Goal: Task Accomplishment & Management: Manage account settings

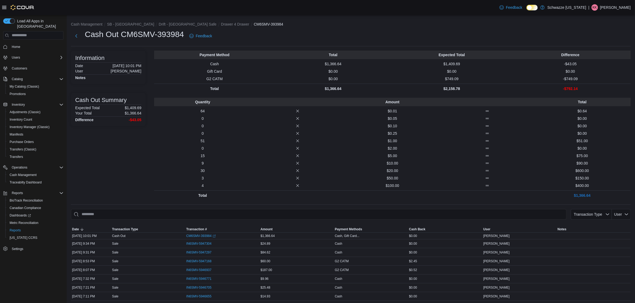
click at [69, 36] on div "Cash Management SB - [GEOGRAPHIC_DATA] Drift - [GEOGRAPHIC_DATA] Safe Drawer 4 …" at bounding box center [351, 273] width 568 height 517
click at [79, 36] on button "Next" at bounding box center [76, 35] width 11 height 11
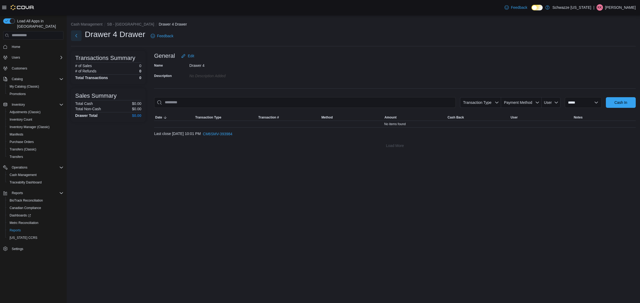
click at [75, 37] on button "Next" at bounding box center [76, 35] width 11 height 11
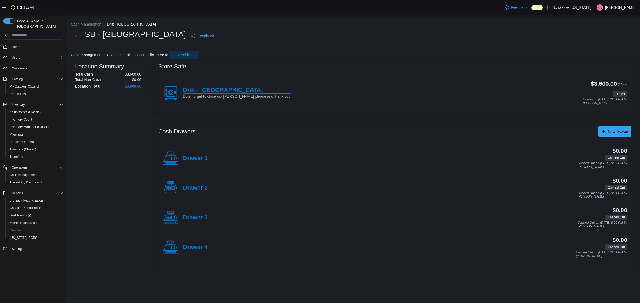
click at [217, 89] on h4 "Drift - [GEOGRAPHIC_DATA]" at bounding box center [237, 90] width 109 height 7
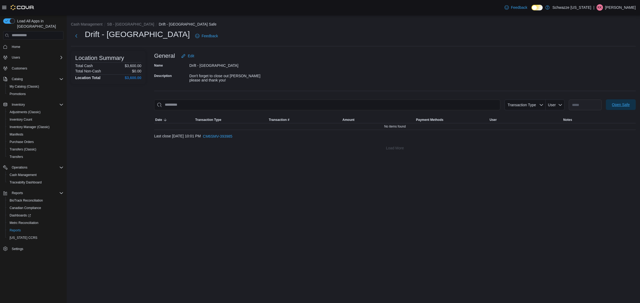
click at [621, 109] on span "Open Safe" at bounding box center [620, 104] width 23 height 11
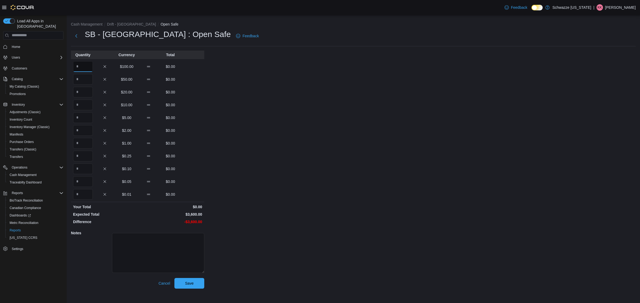
click at [89, 65] on input "Quantity" at bounding box center [83, 66] width 20 height 11
type input "**"
click at [191, 287] on span "Save" at bounding box center [189, 283] width 23 height 11
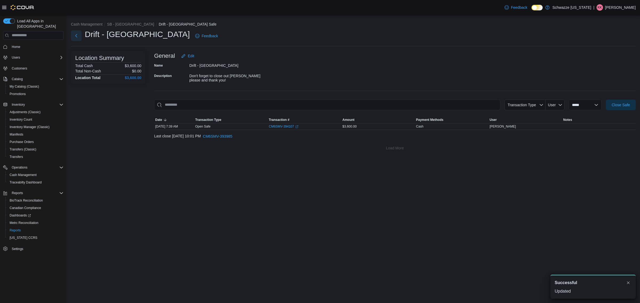
click at [81, 35] on button "Next" at bounding box center [76, 35] width 11 height 11
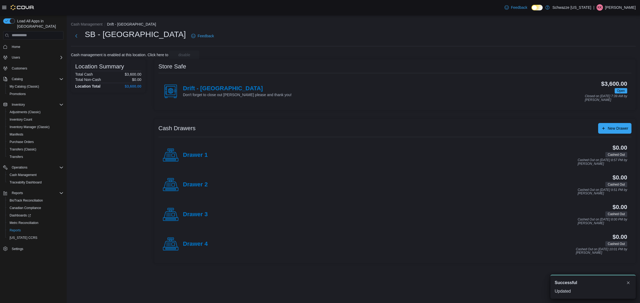
click at [195, 187] on h4 "Drawer 2" at bounding box center [195, 185] width 25 height 7
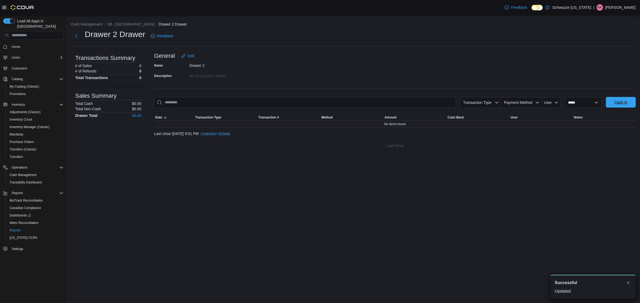
click at [617, 102] on span "Cash In" at bounding box center [620, 102] width 13 height 5
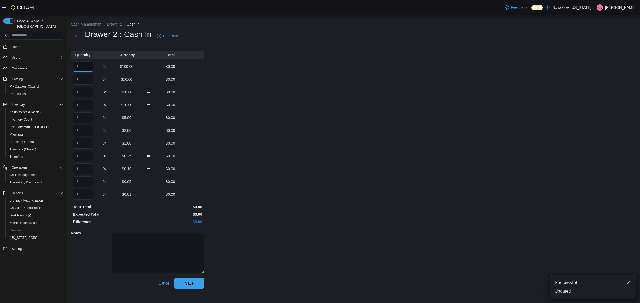
click at [82, 68] on input "Quantity" at bounding box center [83, 66] width 20 height 11
type input "*"
click at [186, 284] on span "Save" at bounding box center [189, 283] width 9 height 5
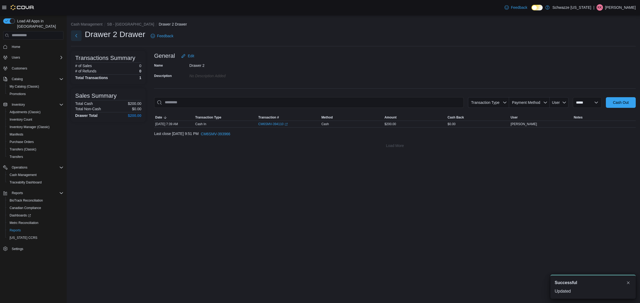
click at [71, 37] on button "Next" at bounding box center [76, 35] width 11 height 11
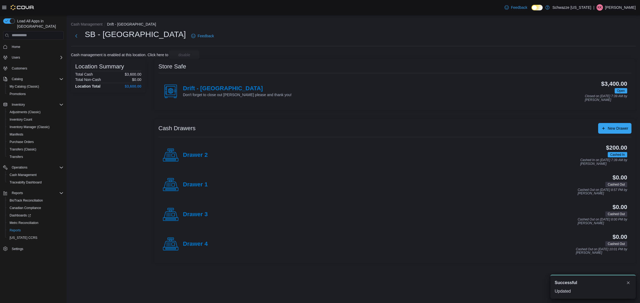
click at [185, 241] on div "Drawer 4" at bounding box center [185, 244] width 45 height 16
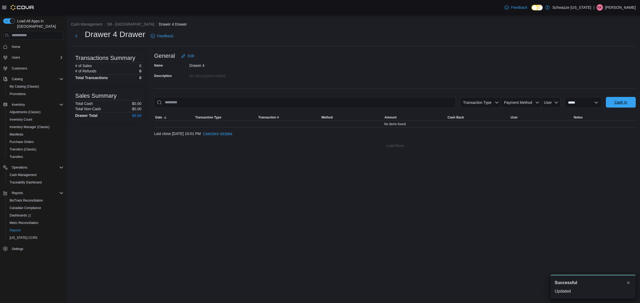
click at [621, 106] on span "Cash In" at bounding box center [620, 102] width 23 height 11
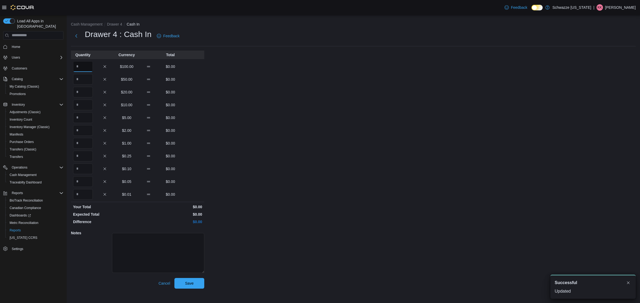
click at [81, 68] on input "Quantity" at bounding box center [83, 66] width 20 height 11
type input "*"
click at [182, 283] on span "Save" at bounding box center [189, 283] width 23 height 11
